Goal: Complete application form

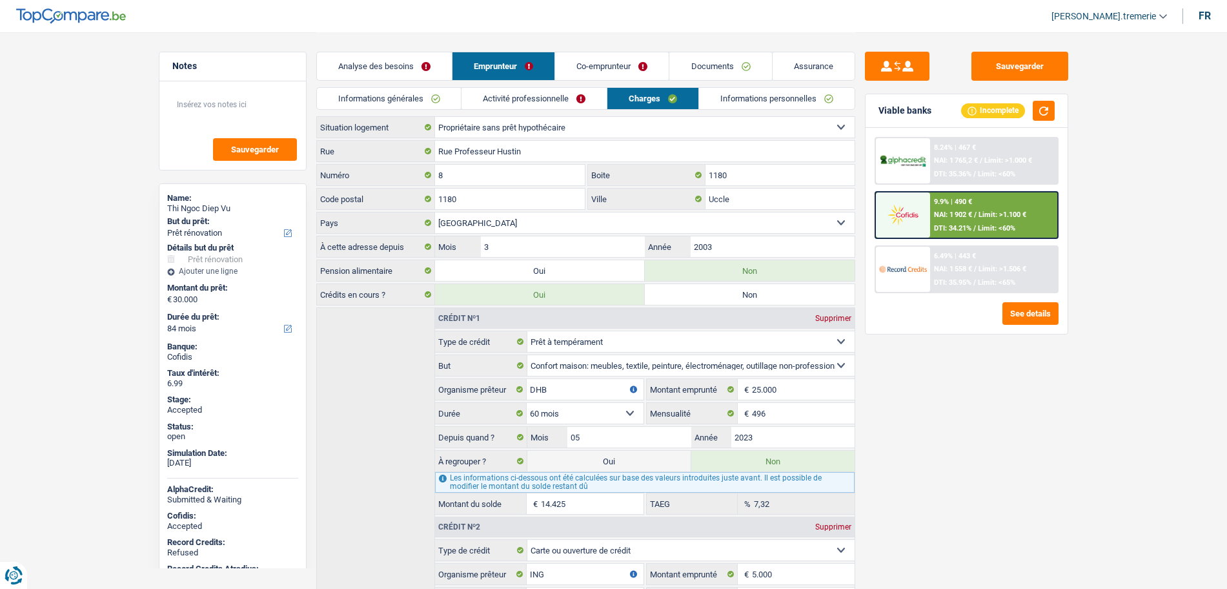
select select "renovation"
select select "84"
select select "ownerWithoutMortgage"
select select "BE"
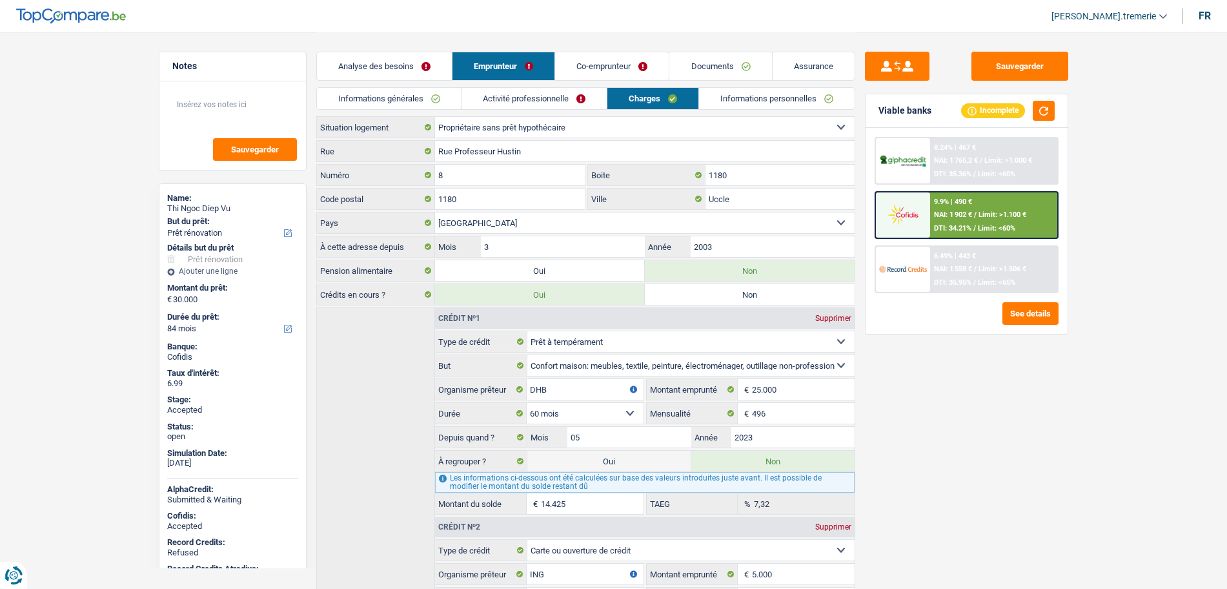
select select "personalLoan"
select select "homeFurnishingOrRelocation"
select select "60"
select select "cardOrCredit"
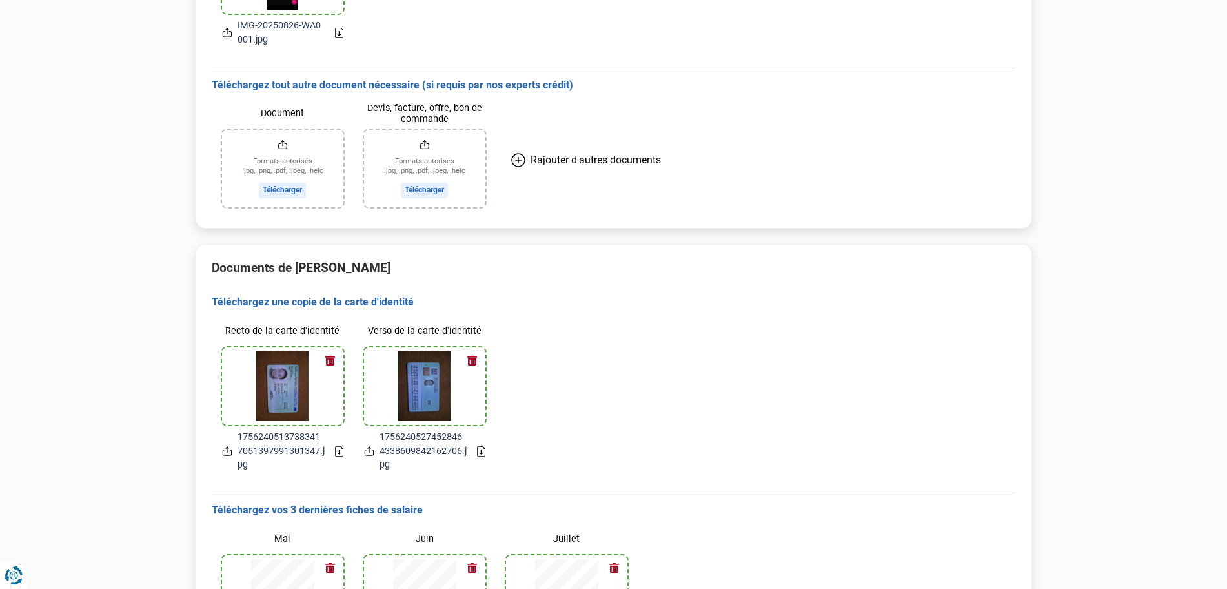
scroll to position [701, 0]
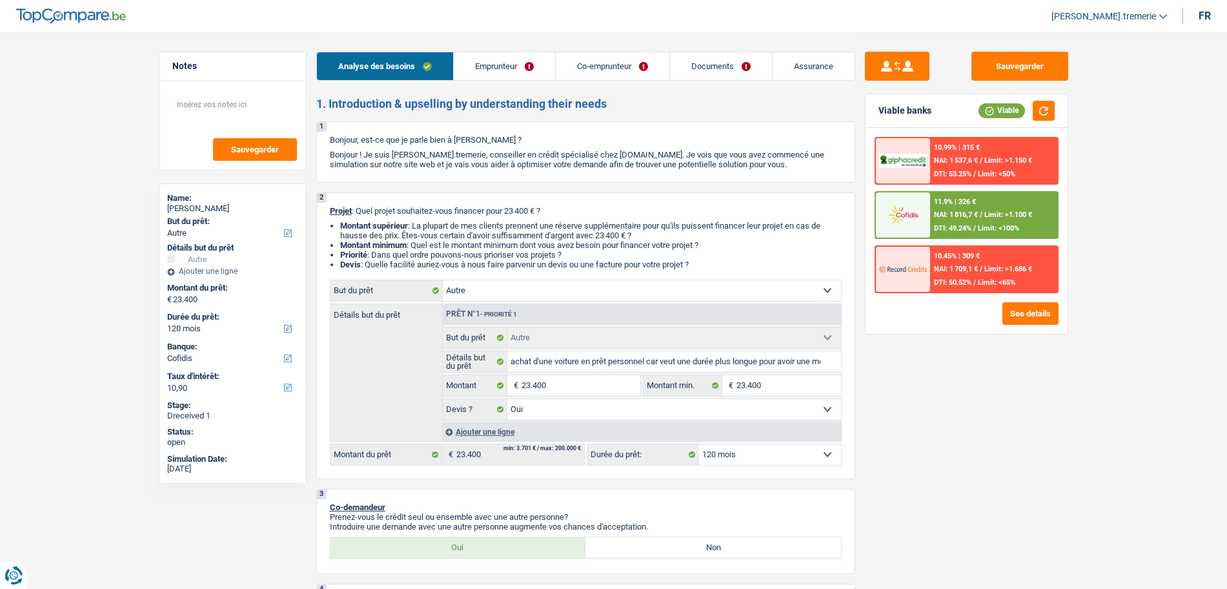
select select "other"
select select "120"
select select "cofidis"
select select "other"
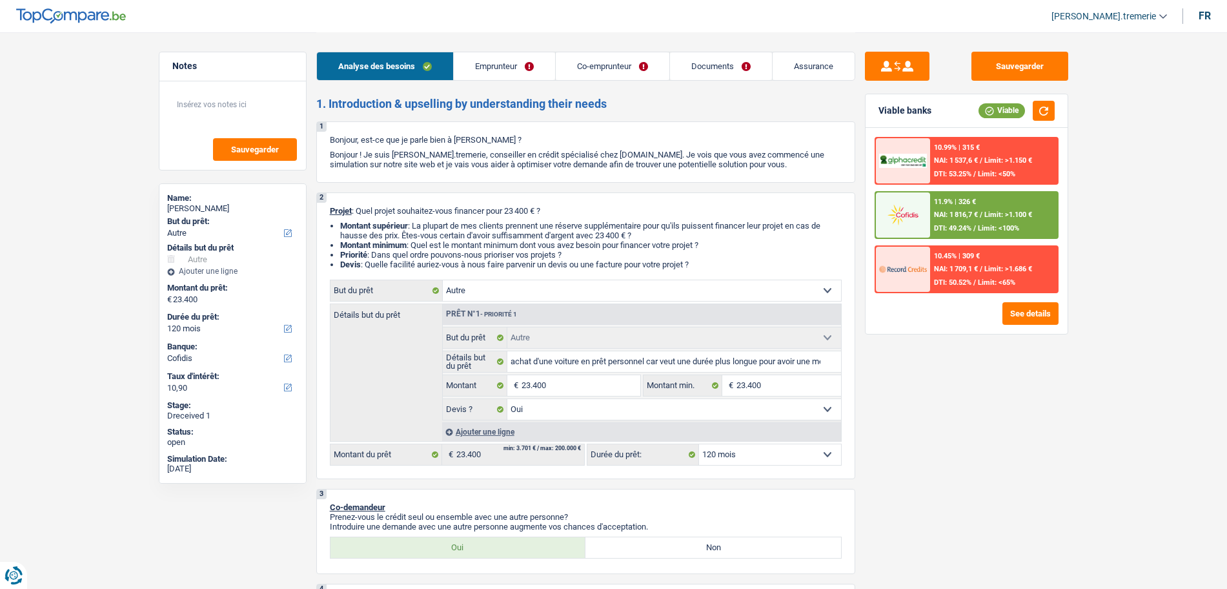
select select "other"
select select "yes"
select select "120"
select select "worker"
select select "unemployed"
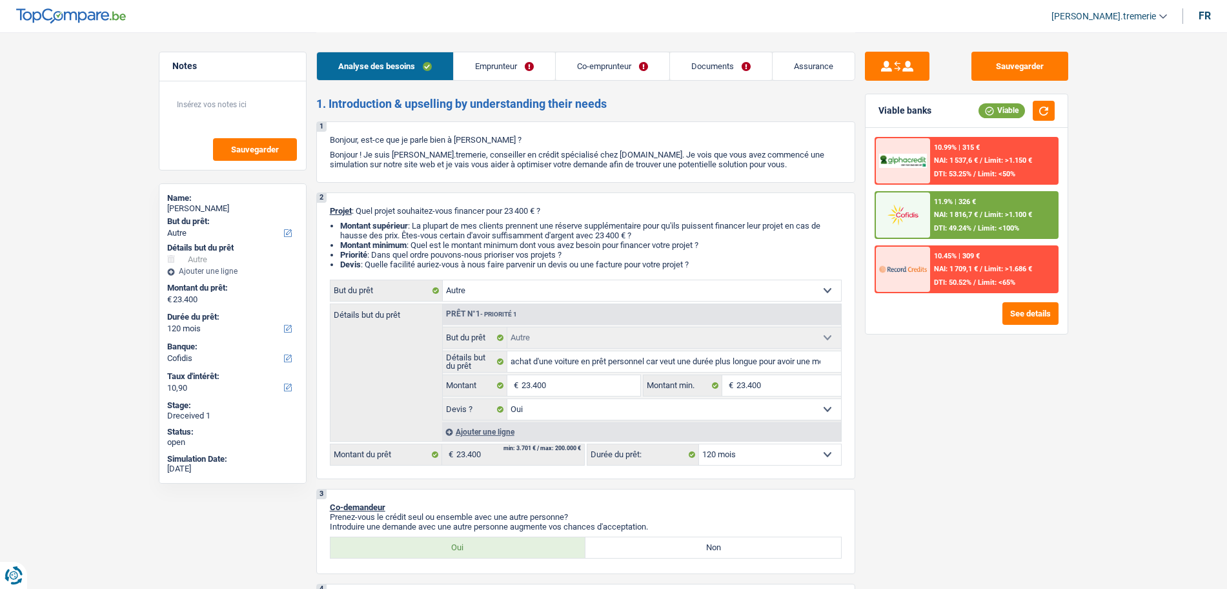
select select "netSalary"
select select "mealVouchers"
select select "familyAllowances"
select select "unemployment"
select select "rents"
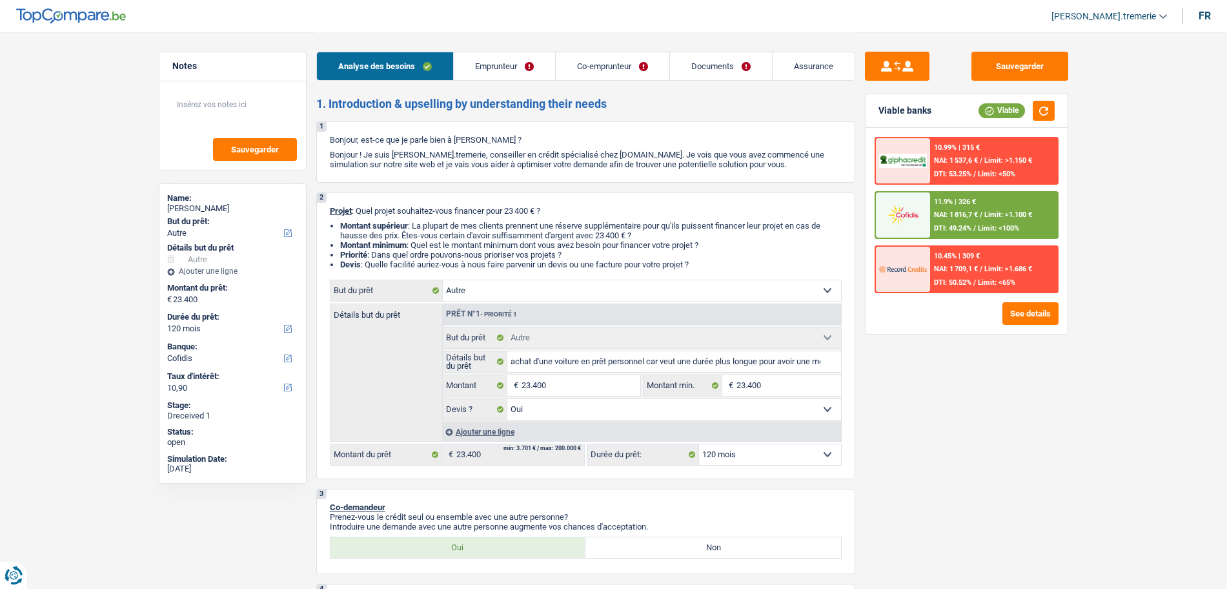
select select "personalLoan"
select select "familyEvent"
select select "36"
select select "other"
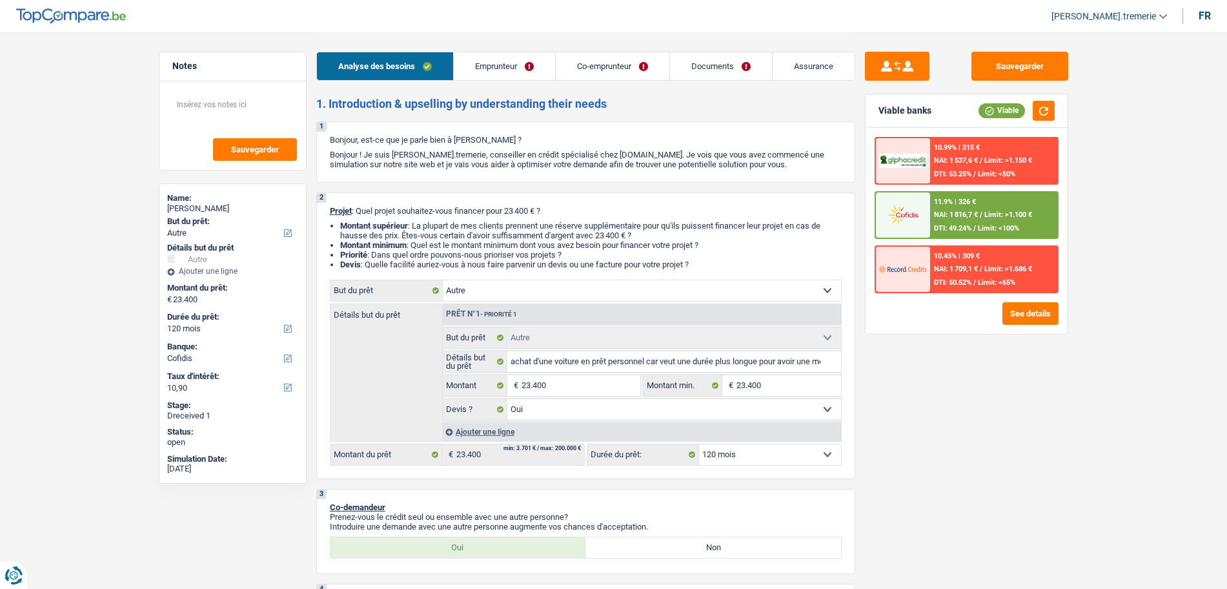
select select "yes"
select select "120"
click at [693, 63] on link "Documents" at bounding box center [721, 66] width 102 height 28
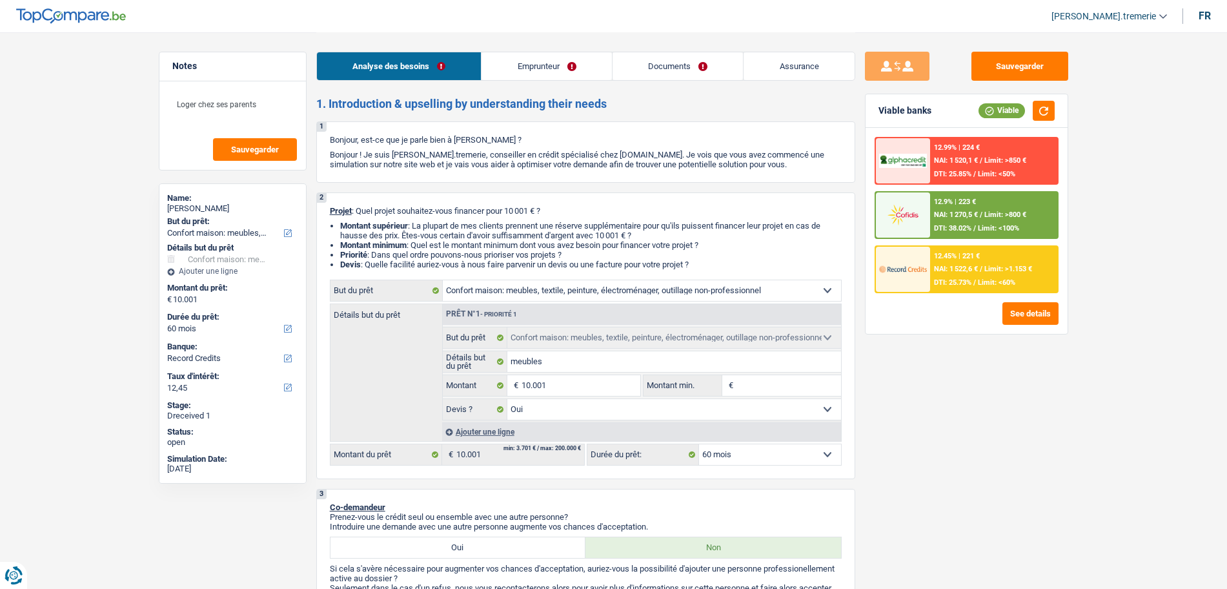
select select "household"
select select "60"
select select "record credits"
select select "household"
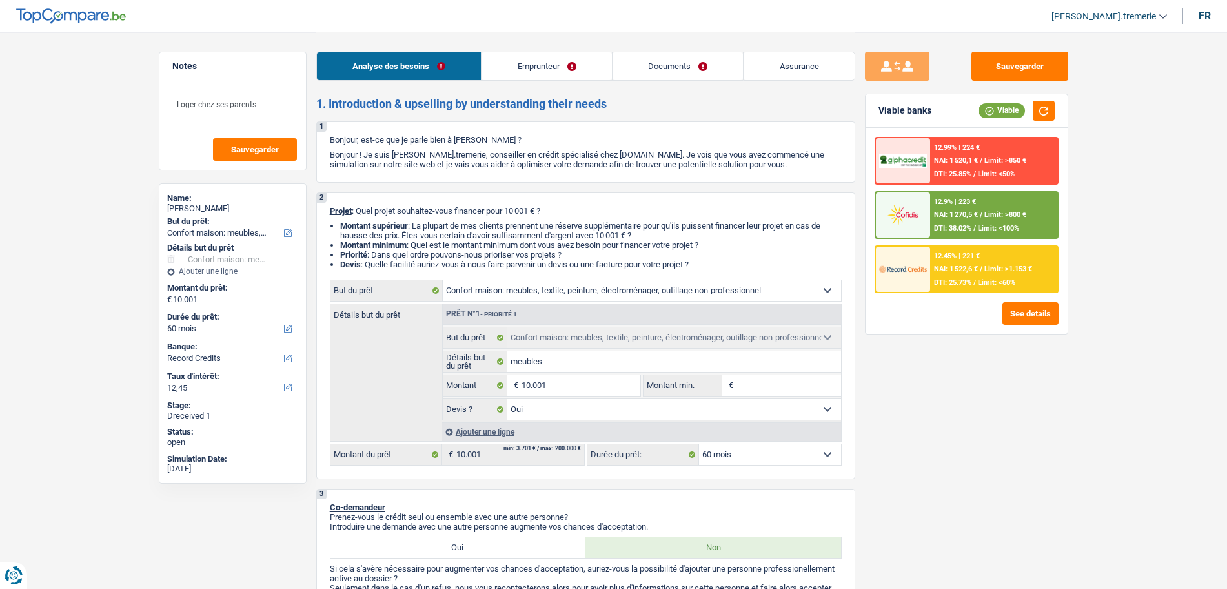
select select "household"
select select "yes"
select select "60"
select select "mutuality"
select select "mutualityIndemnity"
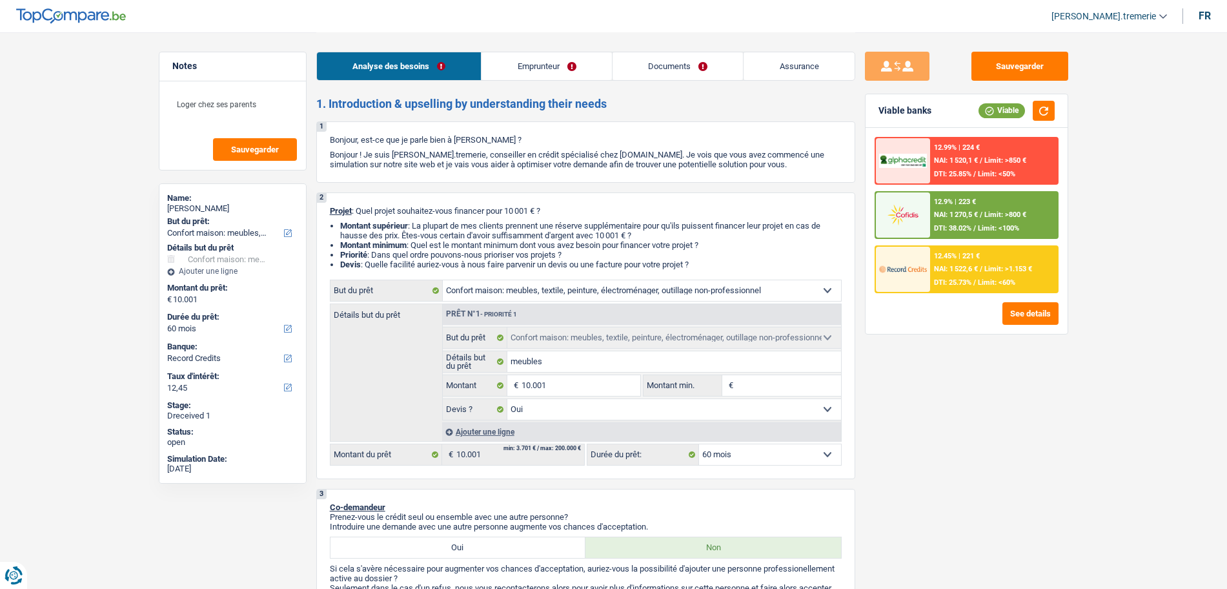
select select "familyAllowances"
select select "liveWithParents"
select select "renovationLoan"
select select "84"
select select "household"
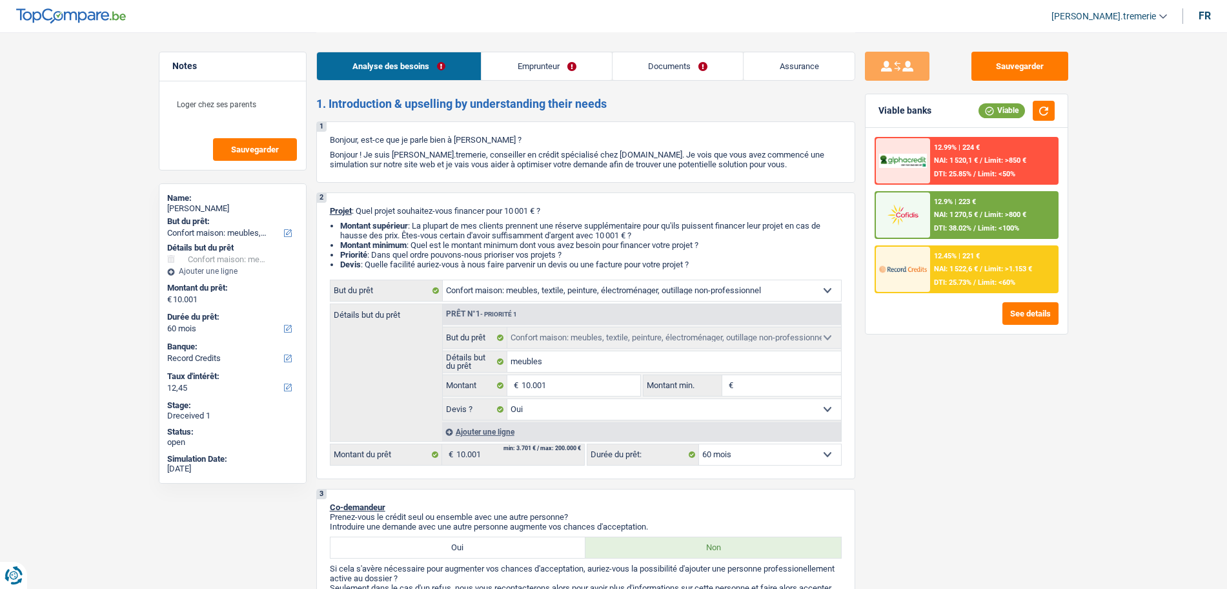
select select "household"
select select "yes"
select select "60"
click at [637, 68] on link "Documents" at bounding box center [677, 66] width 131 height 28
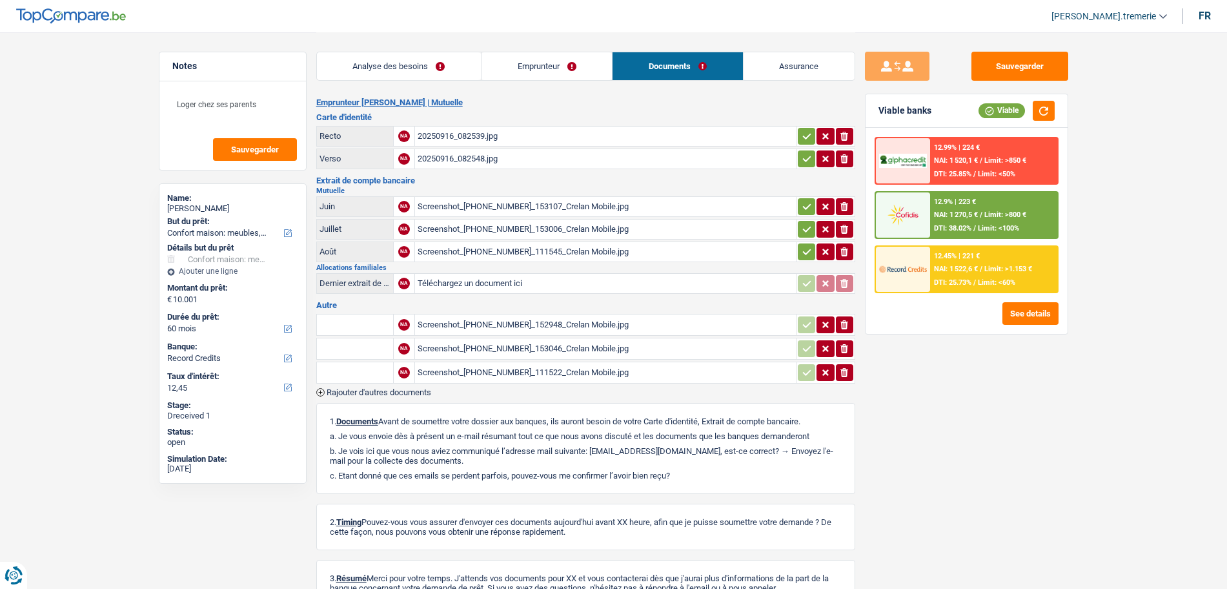
click at [486, 205] on div "Screenshot_20250916_153107_Crelan Mobile.jpg" at bounding box center [606, 206] width 376 height 19
click at [448, 228] on div "Screenshot_20250916_153006_Crelan Mobile.jpg" at bounding box center [606, 228] width 376 height 19
click at [504, 249] on div "Screenshot_20250908_111545_Crelan Mobile.jpg" at bounding box center [606, 251] width 376 height 19
click at [494, 328] on div "Screenshot_20250916_152948_Crelan Mobile.jpg" at bounding box center [606, 324] width 376 height 19
click at [501, 363] on div "Screenshot_20250908_111522_Crelan Mobile.jpg" at bounding box center [606, 372] width 376 height 19
